Goal: Information Seeking & Learning: Learn about a topic

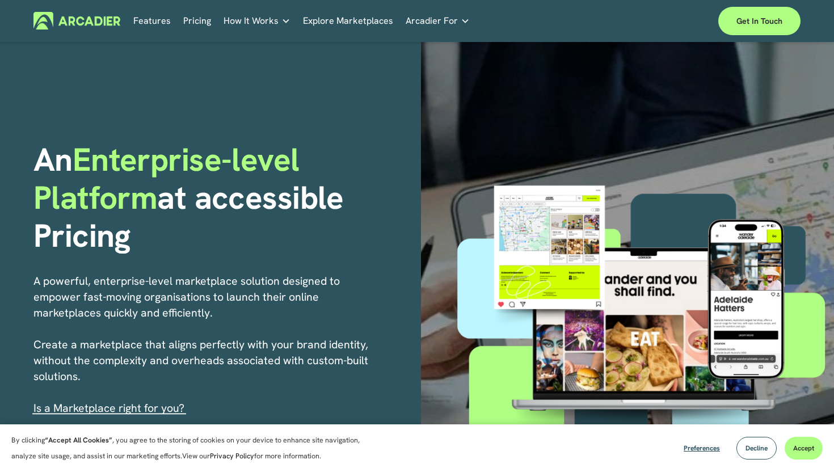
click at [251, 25] on span "How It Works" at bounding box center [251, 21] width 55 height 16
click at [346, 16] on link "Explore Marketplaces" at bounding box center [348, 21] width 90 height 18
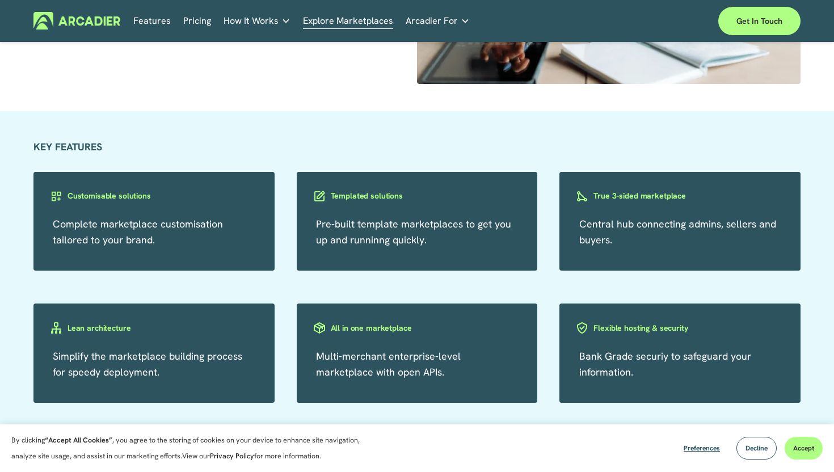
scroll to position [1826, 0]
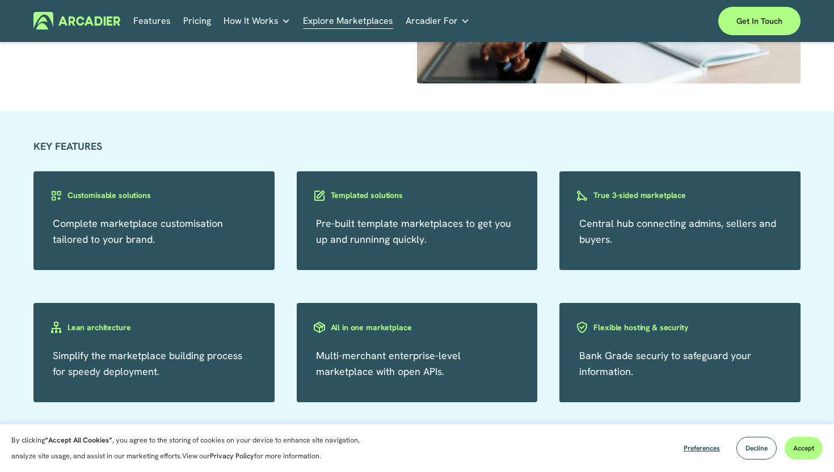
click at [0, 0] on h5 "Case Studies" at bounding box center [0, 0] width 0 height 0
